Goal: Find specific page/section: Find specific page/section

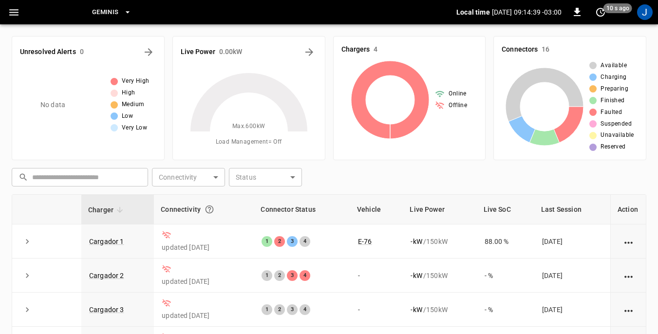
click at [17, 13] on icon "button" at bounding box center [13, 12] width 9 height 6
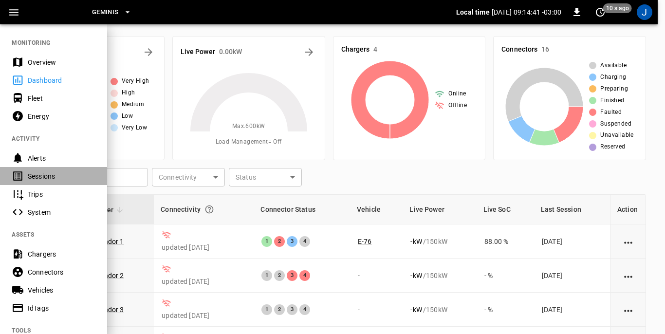
click at [34, 176] on div "Sessions" at bounding box center [62, 176] width 68 height 10
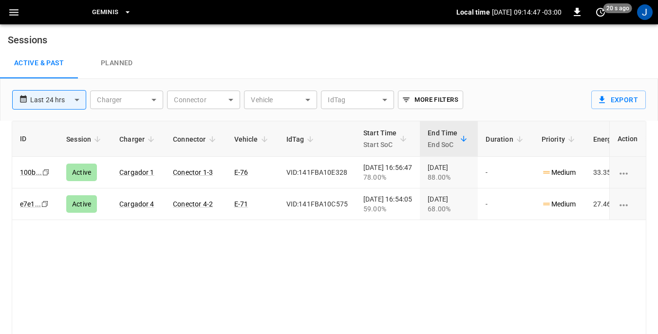
click at [120, 62] on link "Planned" at bounding box center [117, 63] width 78 height 31
